Goal: Book appointment/travel/reservation

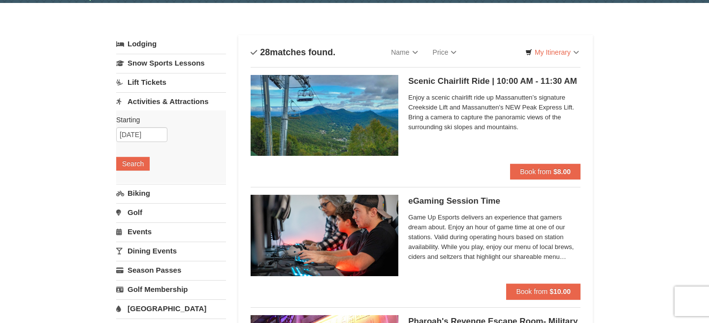
scroll to position [49, 0]
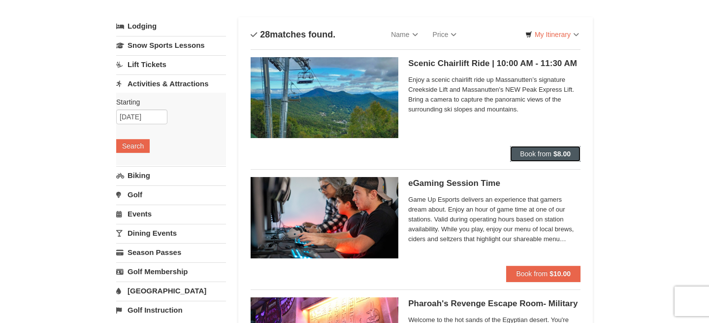
click at [547, 148] on button "Book from $8.00" at bounding box center [545, 154] width 70 height 16
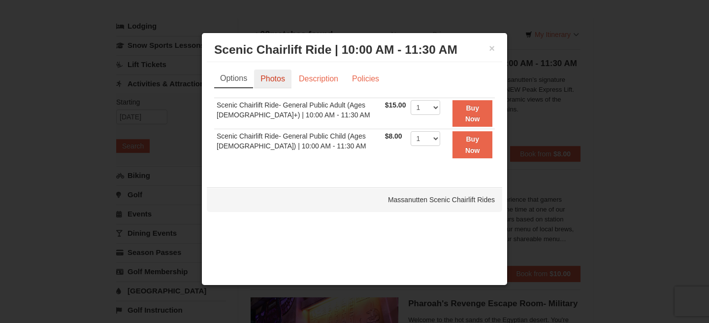
click at [267, 76] on link "Photos" at bounding box center [272, 78] width 37 height 19
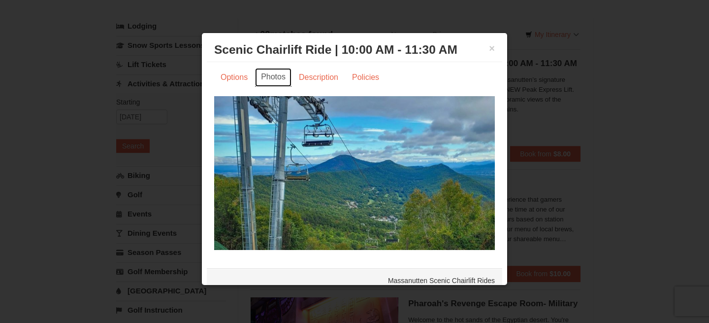
scroll to position [0, 0]
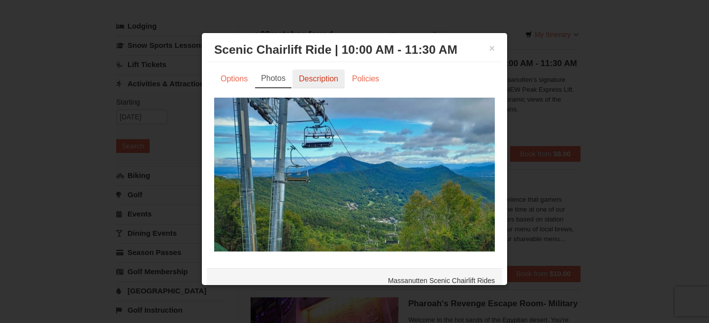
click at [316, 76] on link "Description" at bounding box center [319, 78] width 52 height 19
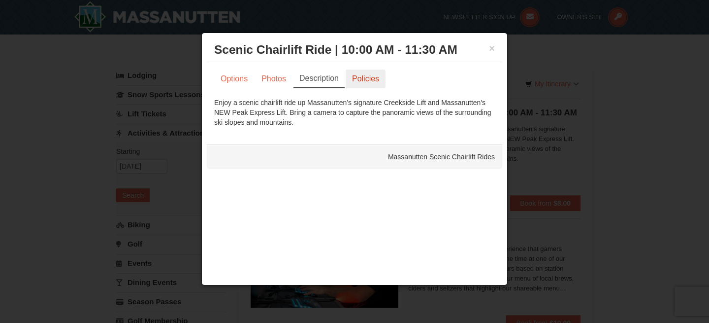
click at [365, 74] on link "Policies" at bounding box center [366, 78] width 40 height 19
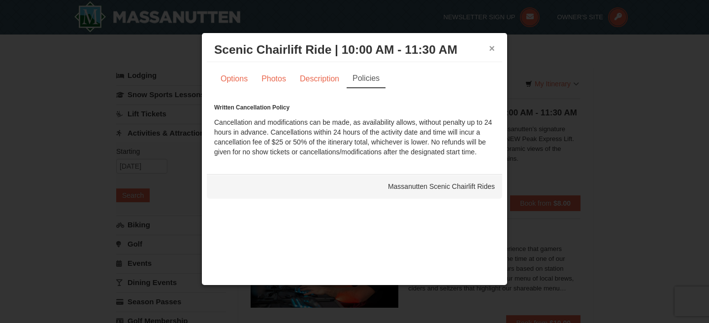
click at [489, 46] on button "×" at bounding box center [492, 48] width 6 height 10
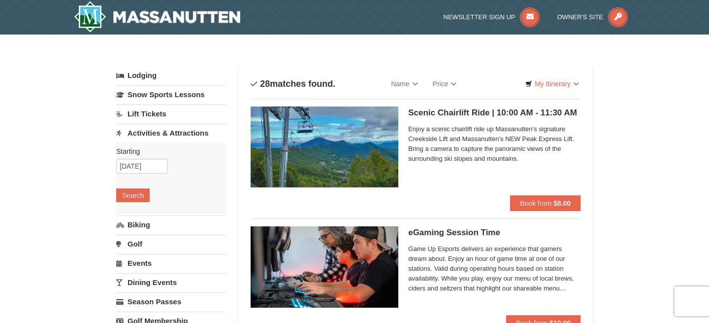
click at [447, 108] on h5 "Scenic Chairlift Ride | 10:00 AM - 11:30 AM Massanutten Scenic Chairlift Rides" at bounding box center [494, 113] width 172 height 10
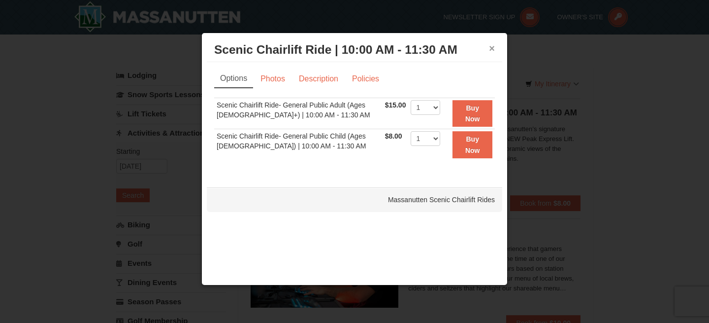
click at [491, 45] on button "×" at bounding box center [492, 48] width 6 height 10
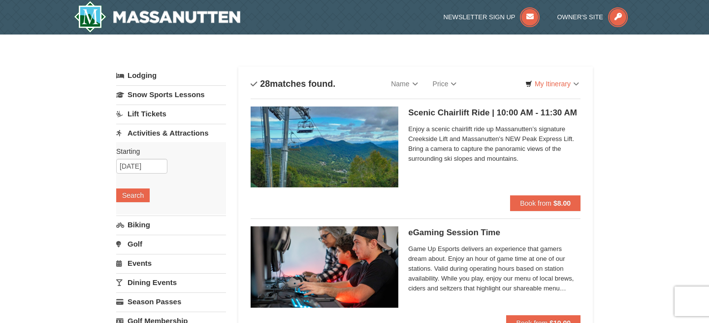
click at [569, 137] on span "Enjoy a scenic chairlift ride up Massanutten’s signature Creekside Lift and Mas…" at bounding box center [494, 143] width 172 height 39
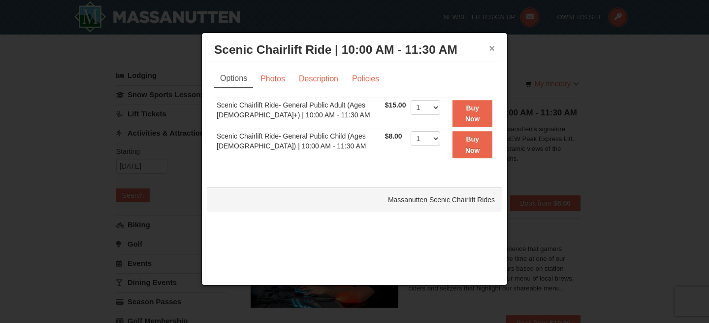
click at [492, 46] on button "×" at bounding box center [492, 48] width 6 height 10
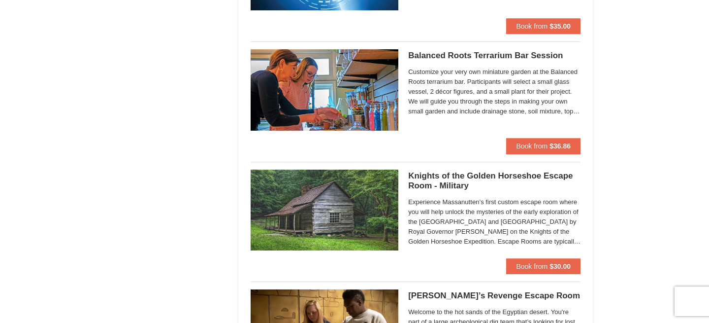
scroll to position [788, 0]
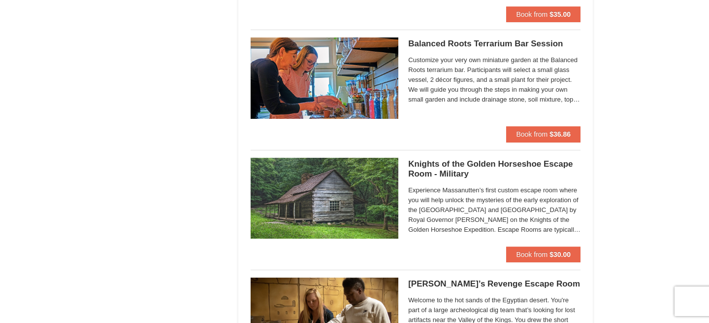
click at [537, 95] on span "Customize your very own miniature garden at the Balanced Roots terrarium bar. P…" at bounding box center [494, 79] width 172 height 49
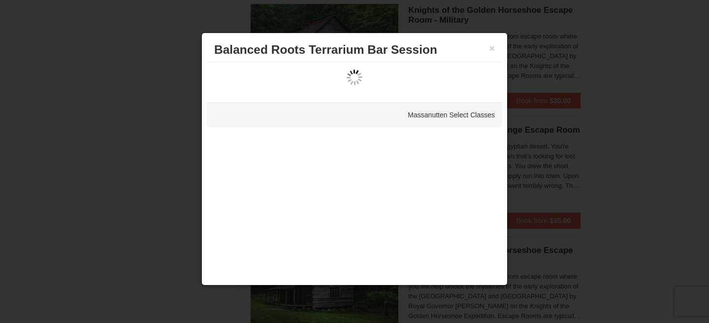
scroll to position [838, 0]
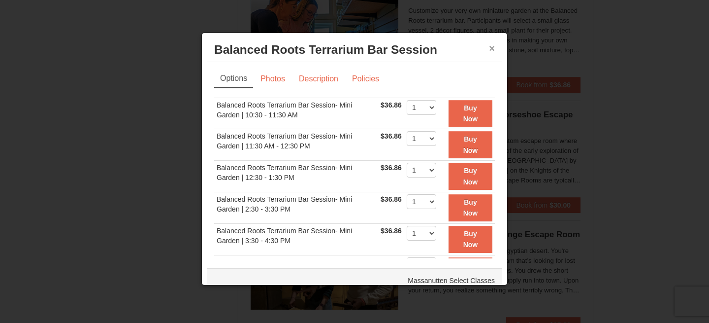
click at [489, 45] on button "×" at bounding box center [492, 48] width 6 height 10
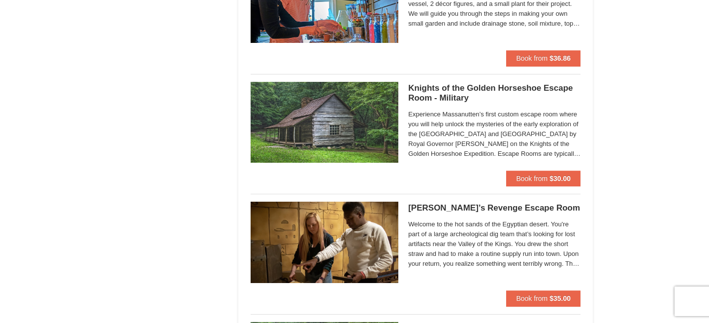
scroll to position [887, 0]
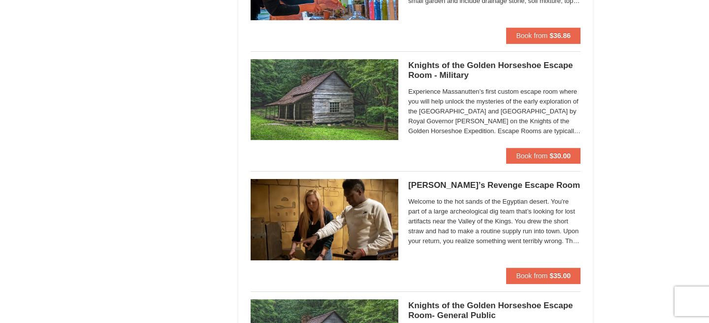
click at [511, 110] on span "Experience Massanutten’s first custom escape room where you will help unlock th…" at bounding box center [494, 111] width 172 height 49
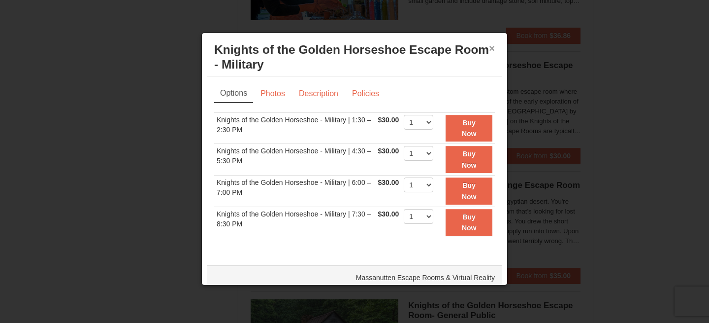
click at [489, 46] on button "×" at bounding box center [492, 48] width 6 height 10
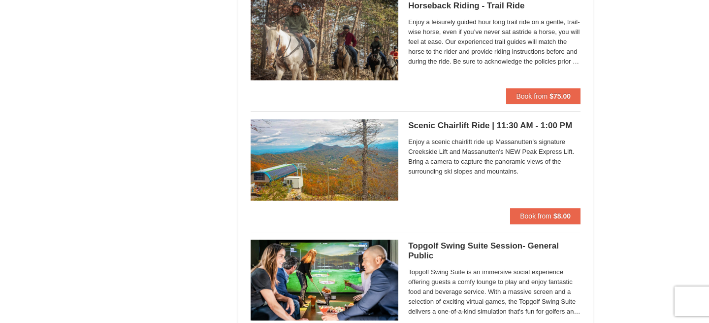
scroll to position [1330, 0]
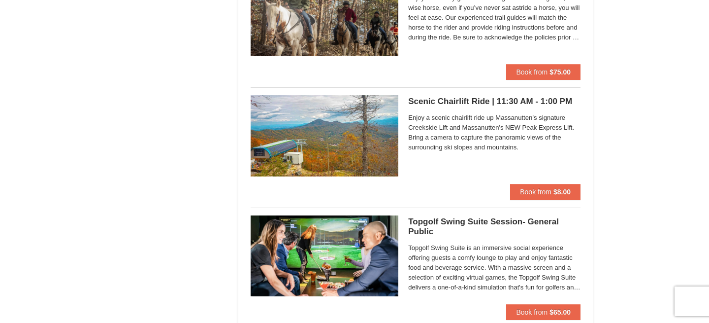
click at [488, 101] on h5 "Scenic Chairlift Ride | 11:30 AM - 1:00 PM Massanutten Scenic Chairlift Rides" at bounding box center [494, 102] width 172 height 10
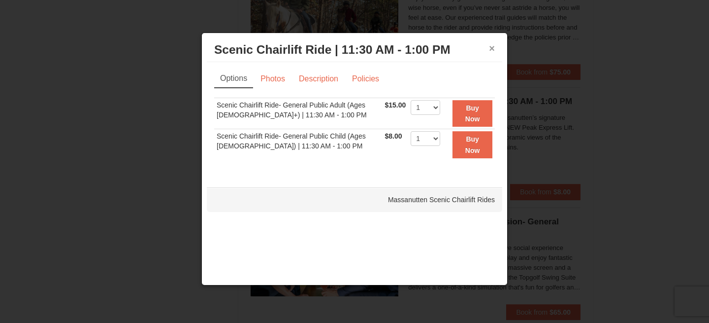
click at [492, 45] on button "×" at bounding box center [492, 48] width 6 height 10
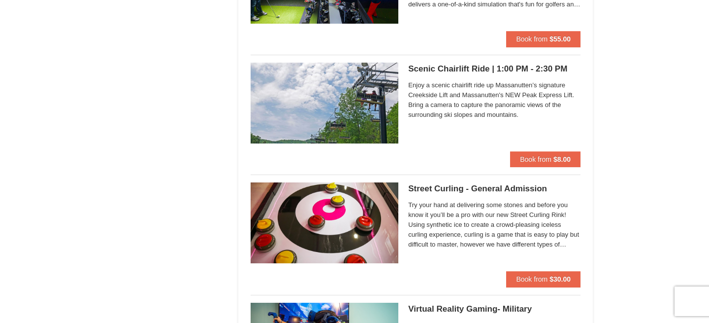
scroll to position [1724, 0]
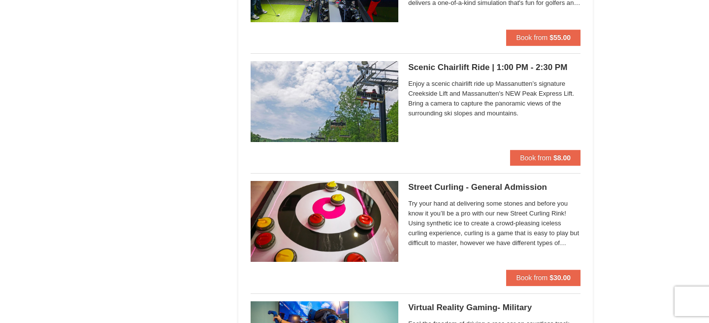
click at [488, 68] on h5 "Scenic Chairlift Ride | 1:00 PM - 2:30 PM Massanutten Scenic Chairlift Rides" at bounding box center [494, 68] width 172 height 10
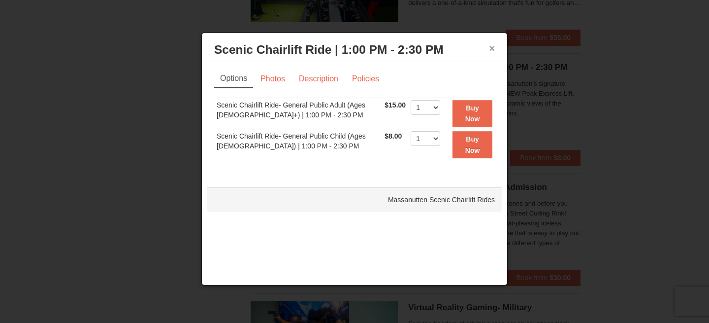
click at [490, 45] on button "×" at bounding box center [492, 48] width 6 height 10
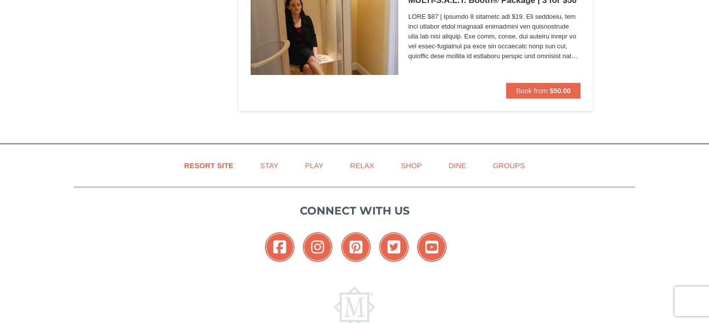
scroll to position [3301, 0]
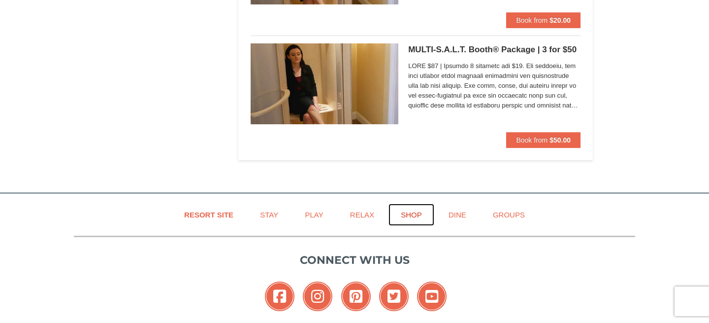
click at [410, 211] on link "Shop" at bounding box center [412, 214] width 46 height 22
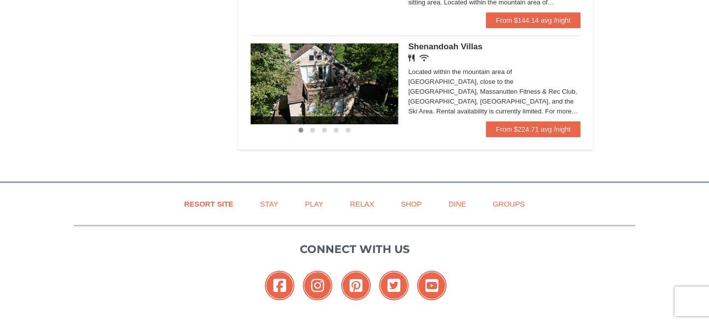
scroll to position [640, 0]
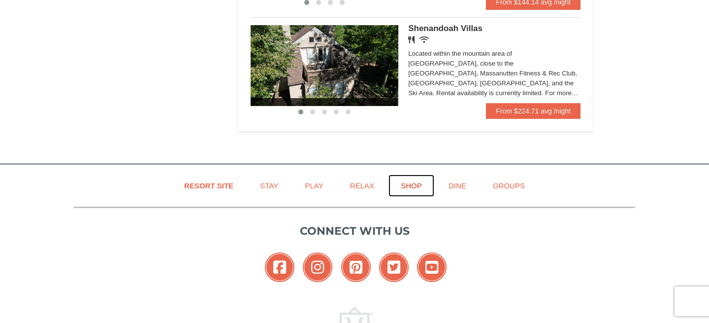
click at [408, 185] on link "Shop" at bounding box center [412, 185] width 46 height 22
